Goal: Task Accomplishment & Management: Complete application form

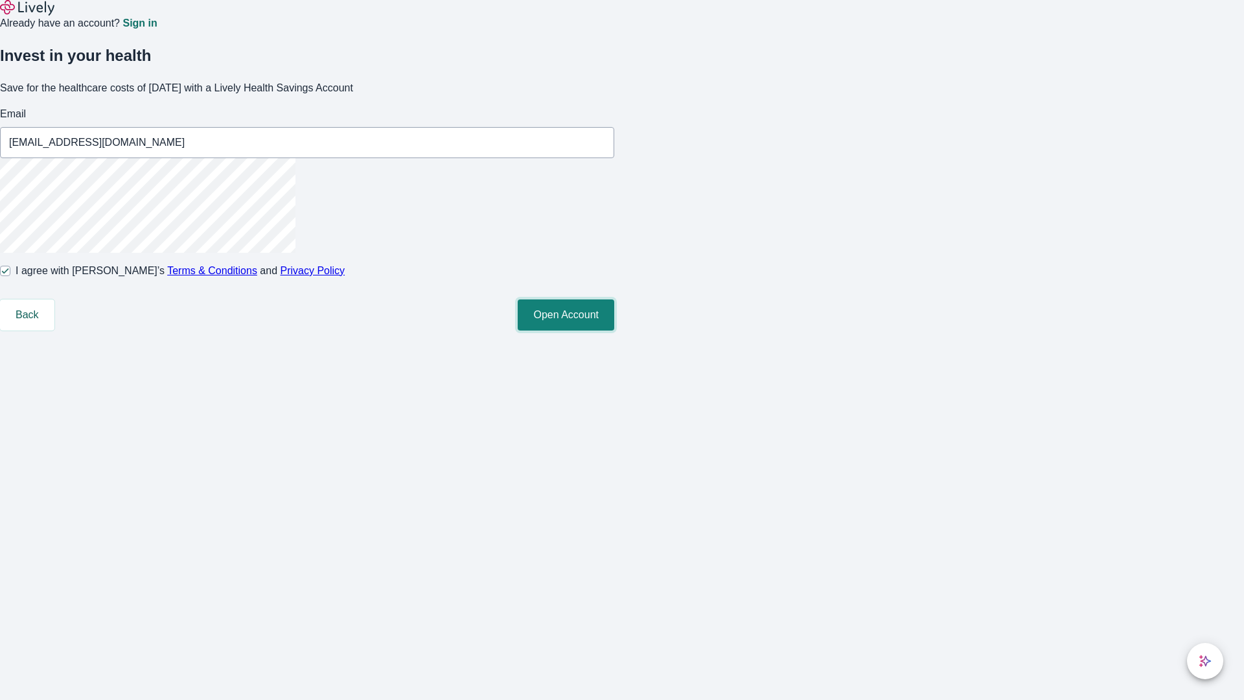
click at [614, 330] on button "Open Account" at bounding box center [566, 314] width 97 height 31
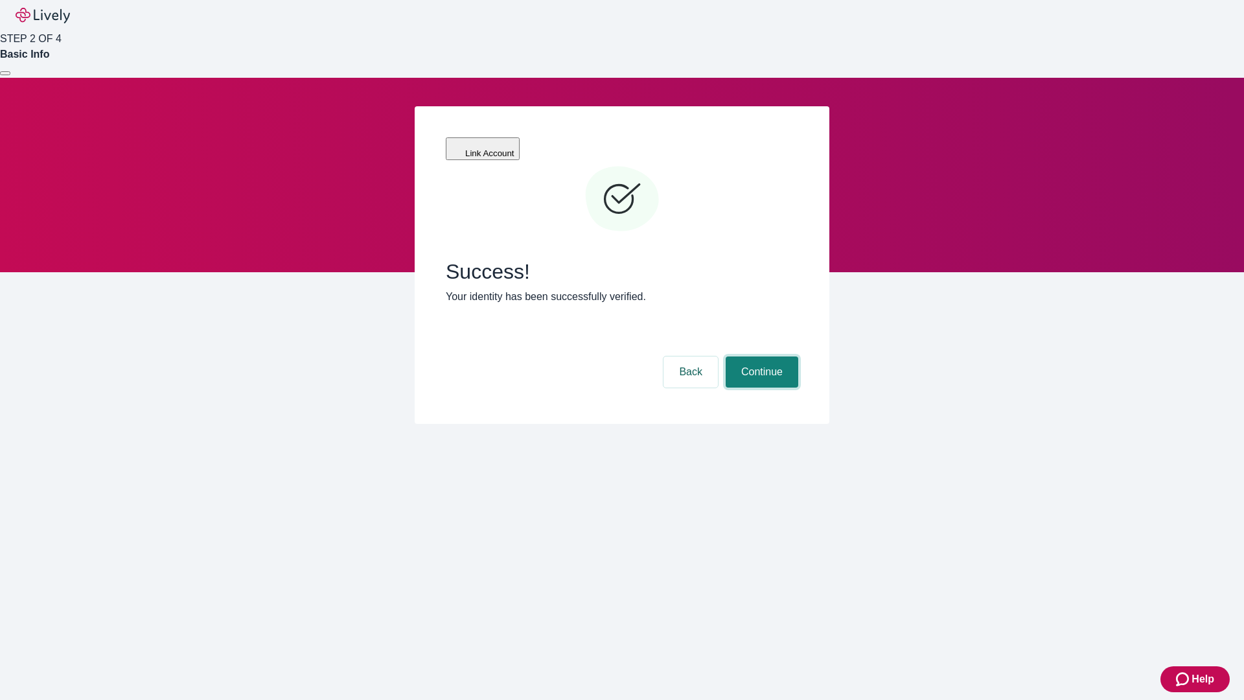
click at [760, 356] on button "Continue" at bounding box center [762, 371] width 73 height 31
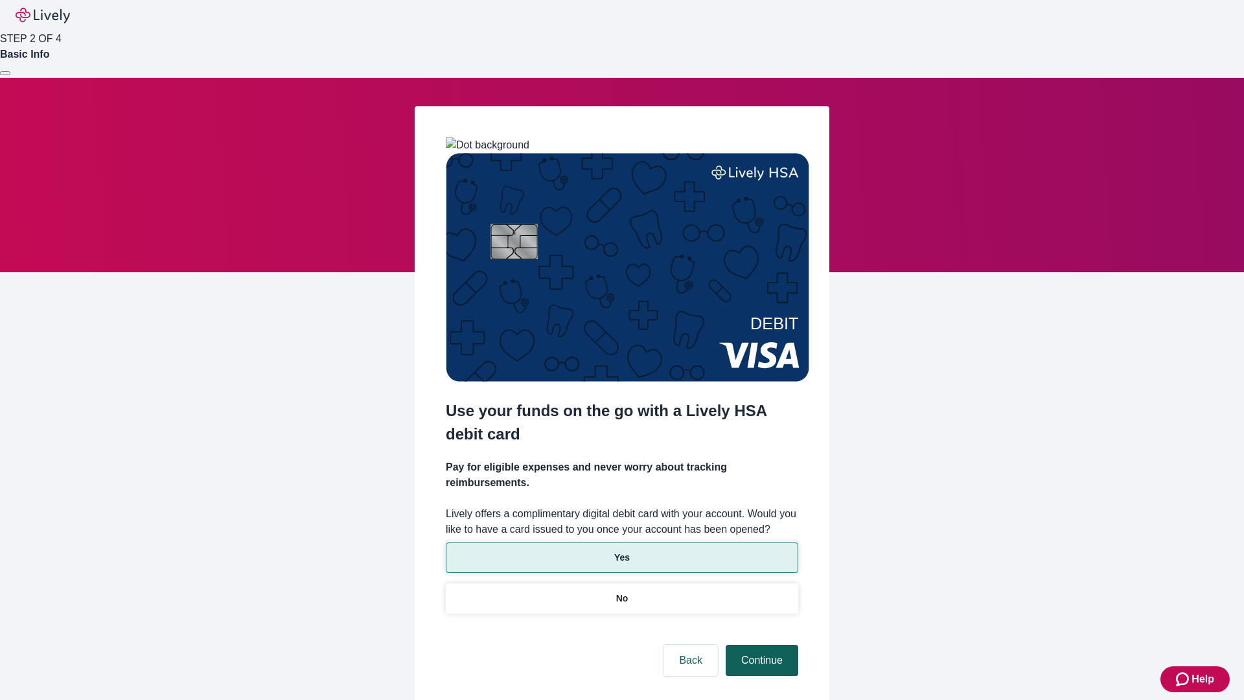
click at [621, 592] on p "No" at bounding box center [622, 599] width 12 height 14
click at [760, 645] on button "Continue" at bounding box center [762, 660] width 73 height 31
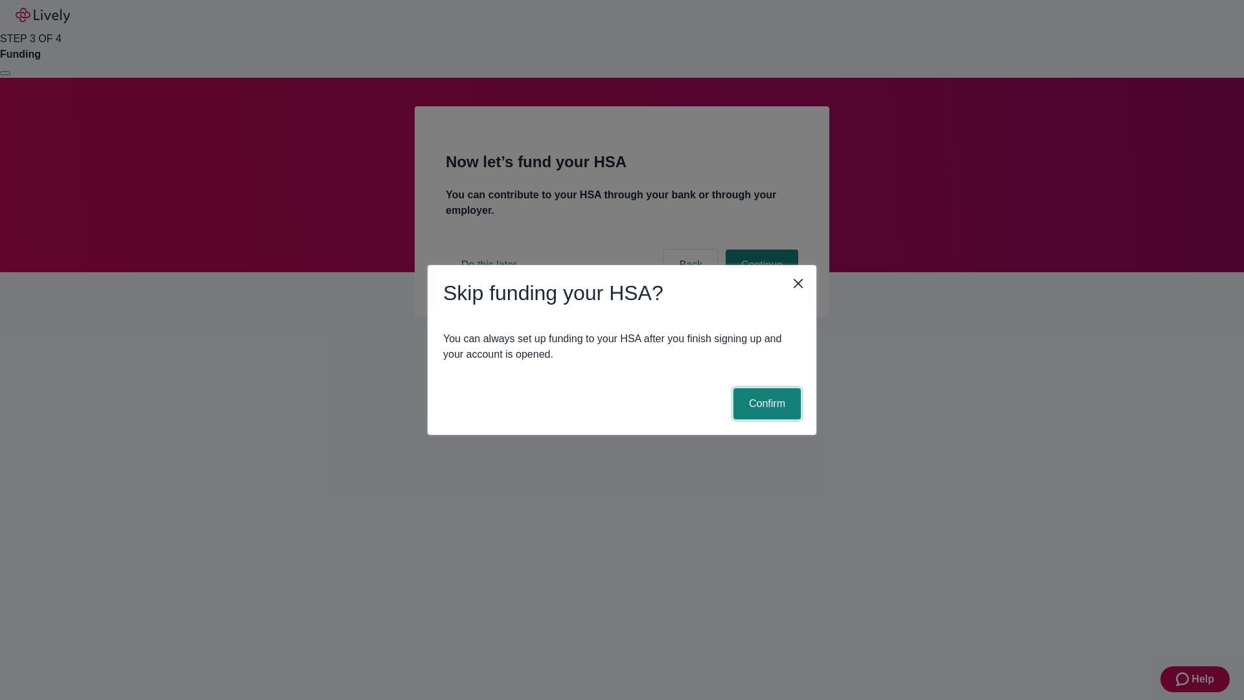
click at [765, 404] on button "Confirm" at bounding box center [767, 403] width 67 height 31
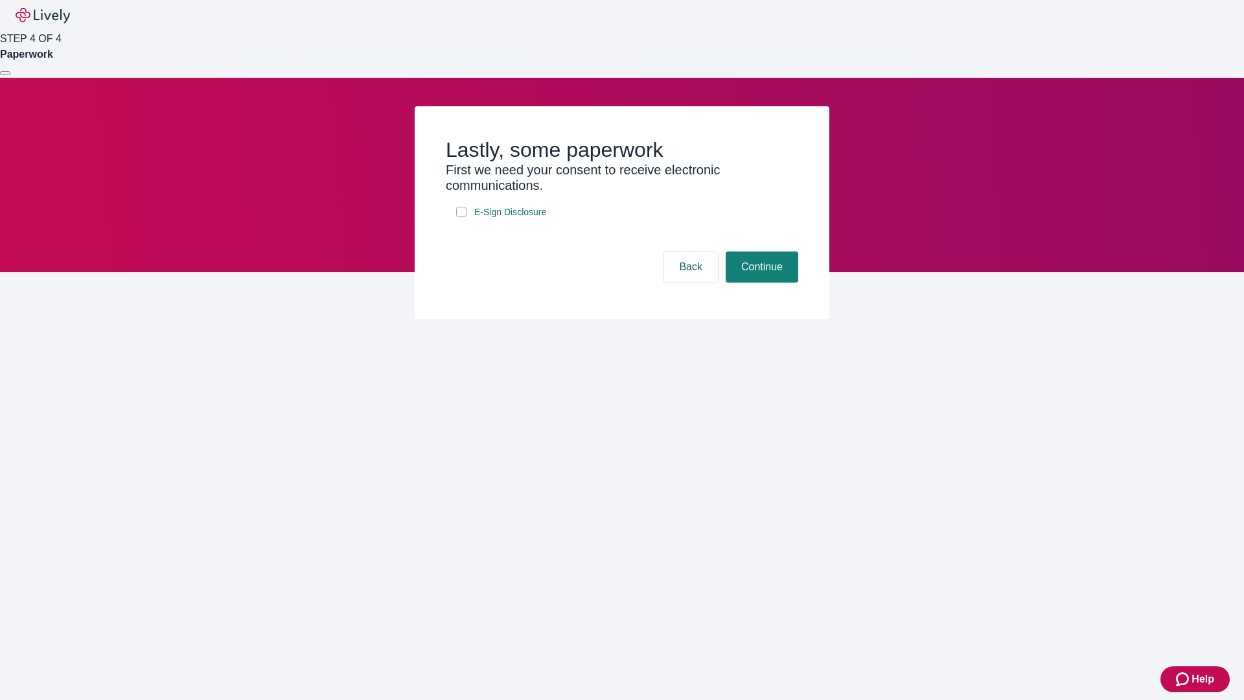
click at [461, 217] on input "E-Sign Disclosure" at bounding box center [461, 212] width 10 height 10
checkbox input "true"
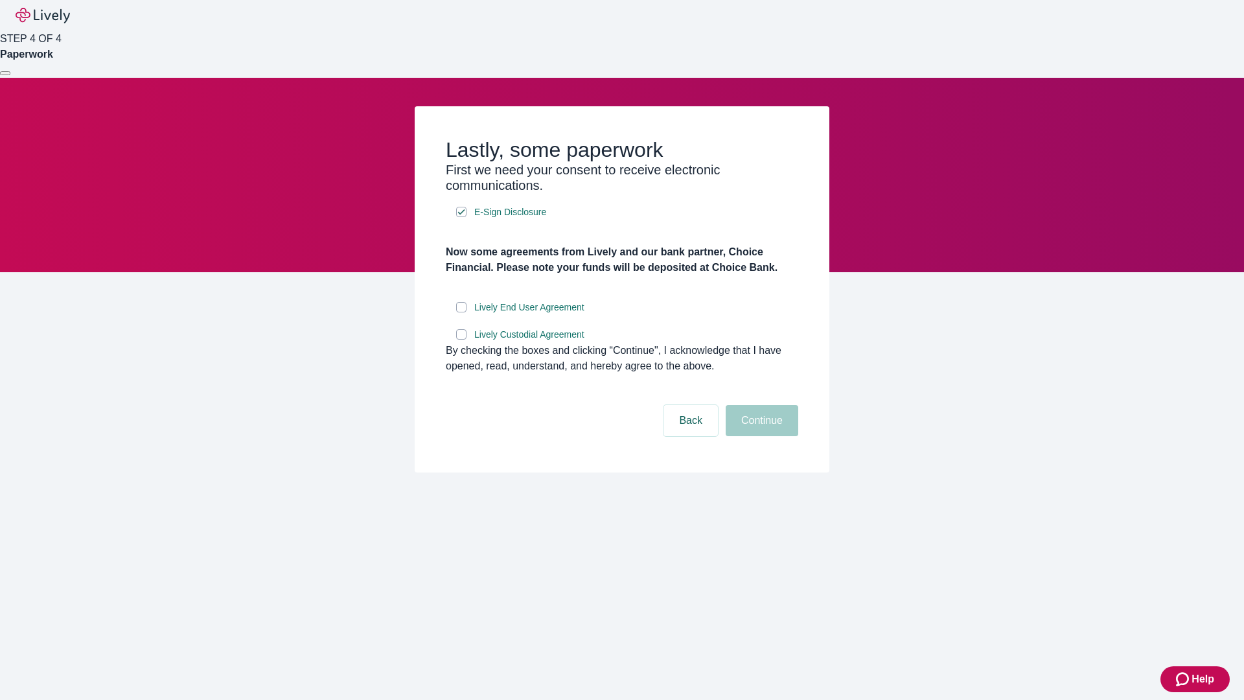
click at [461, 312] on input "Lively End User Agreement" at bounding box center [461, 307] width 10 height 10
checkbox input "true"
click at [461, 340] on input "Lively Custodial Agreement" at bounding box center [461, 334] width 10 height 10
checkbox input "true"
click at [760, 436] on button "Continue" at bounding box center [762, 420] width 73 height 31
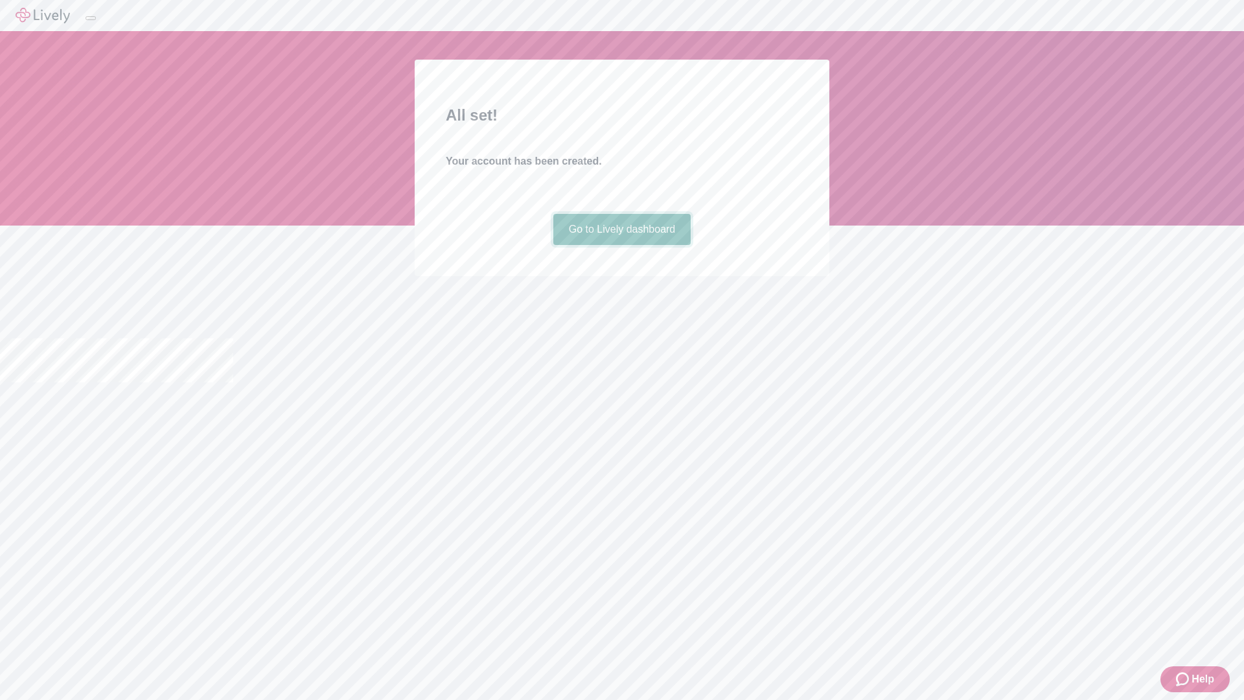
click at [621, 245] on link "Go to Lively dashboard" at bounding box center [622, 229] width 138 height 31
